Goal: Transaction & Acquisition: Purchase product/service

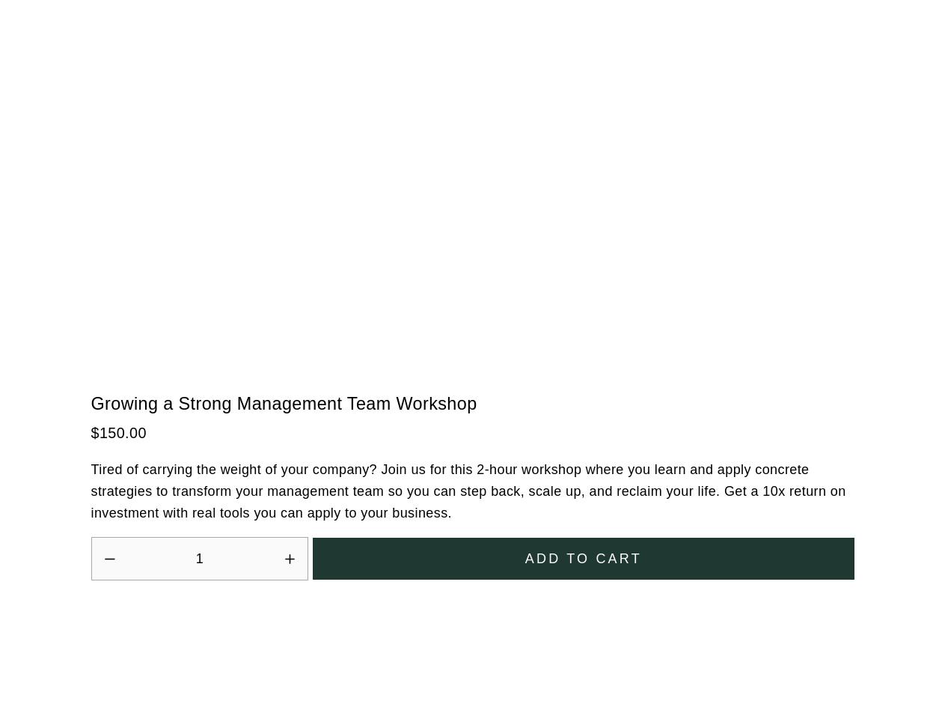
scroll to position [4140, 0]
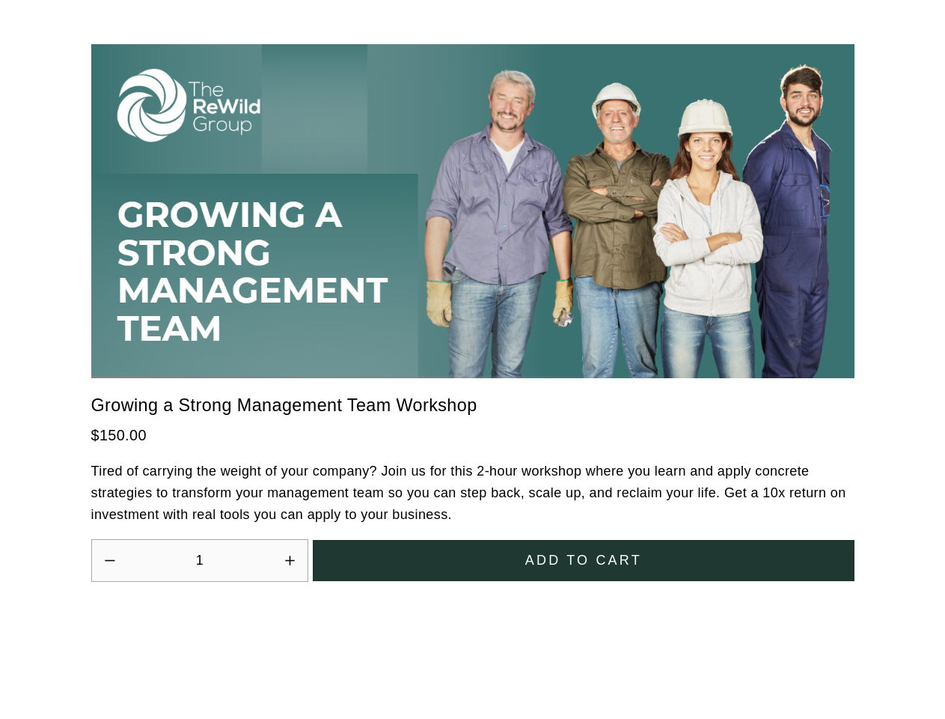
click at [290, 555] on icon "Increase quantity by 1" at bounding box center [289, 559] width 9 height 9
type input "2"
click at [583, 550] on span "Add to cart" at bounding box center [583, 560] width 117 height 20
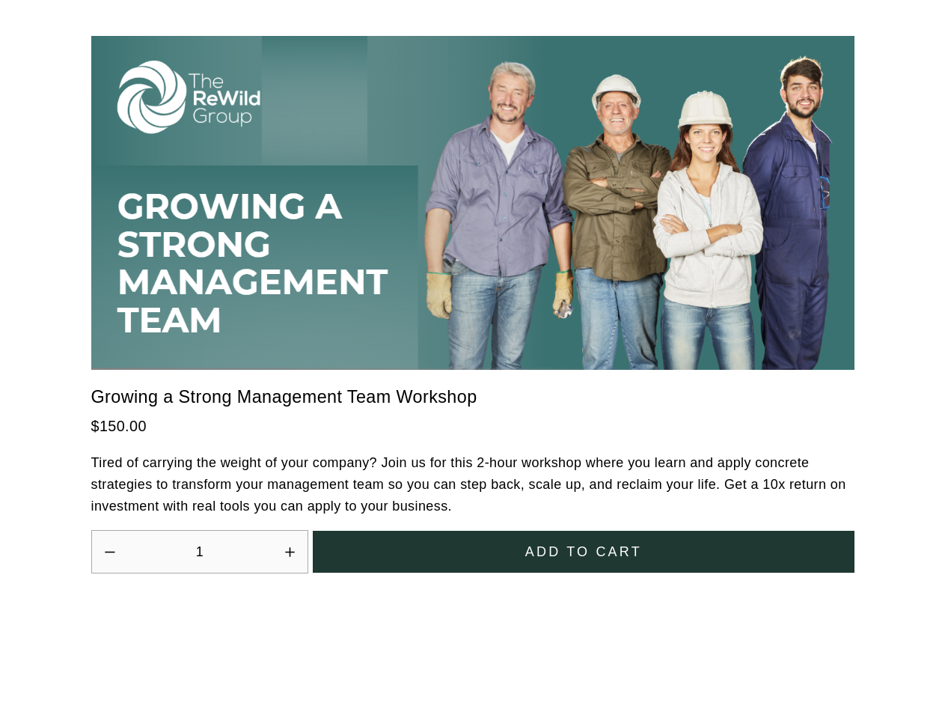
scroll to position [4140, 0]
click at [290, 547] on icon "Increase quantity by 1" at bounding box center [289, 551] width 9 height 9
type input "2"
click at [583, 542] on span "Add to cart" at bounding box center [583, 552] width 117 height 20
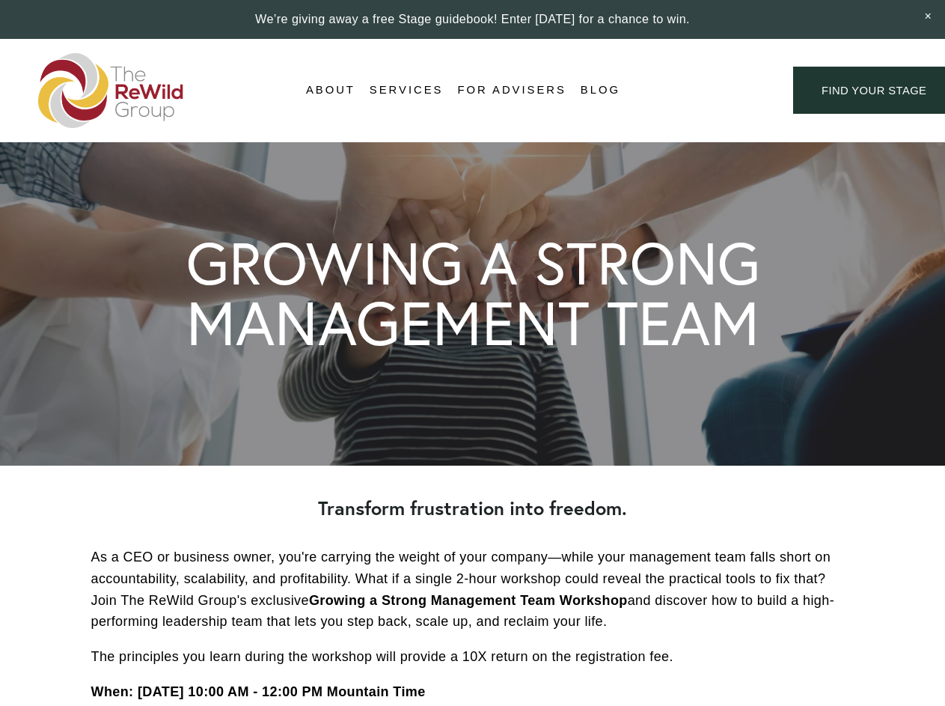
click at [707, 91] on div "Login Account" at bounding box center [707, 90] width 116 height 20
